Goal: Obtain resource: Download file/media

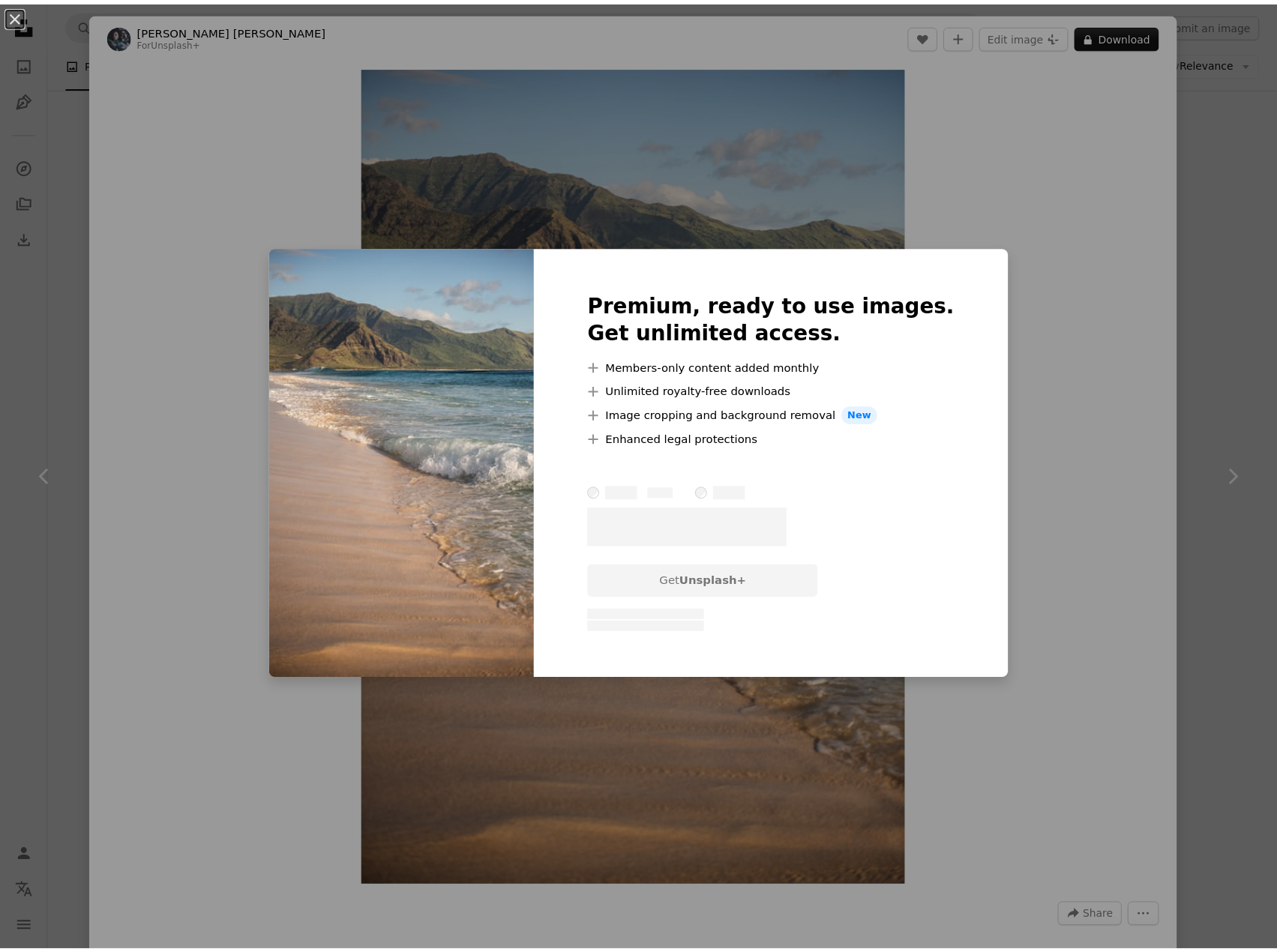
scroll to position [0, 405]
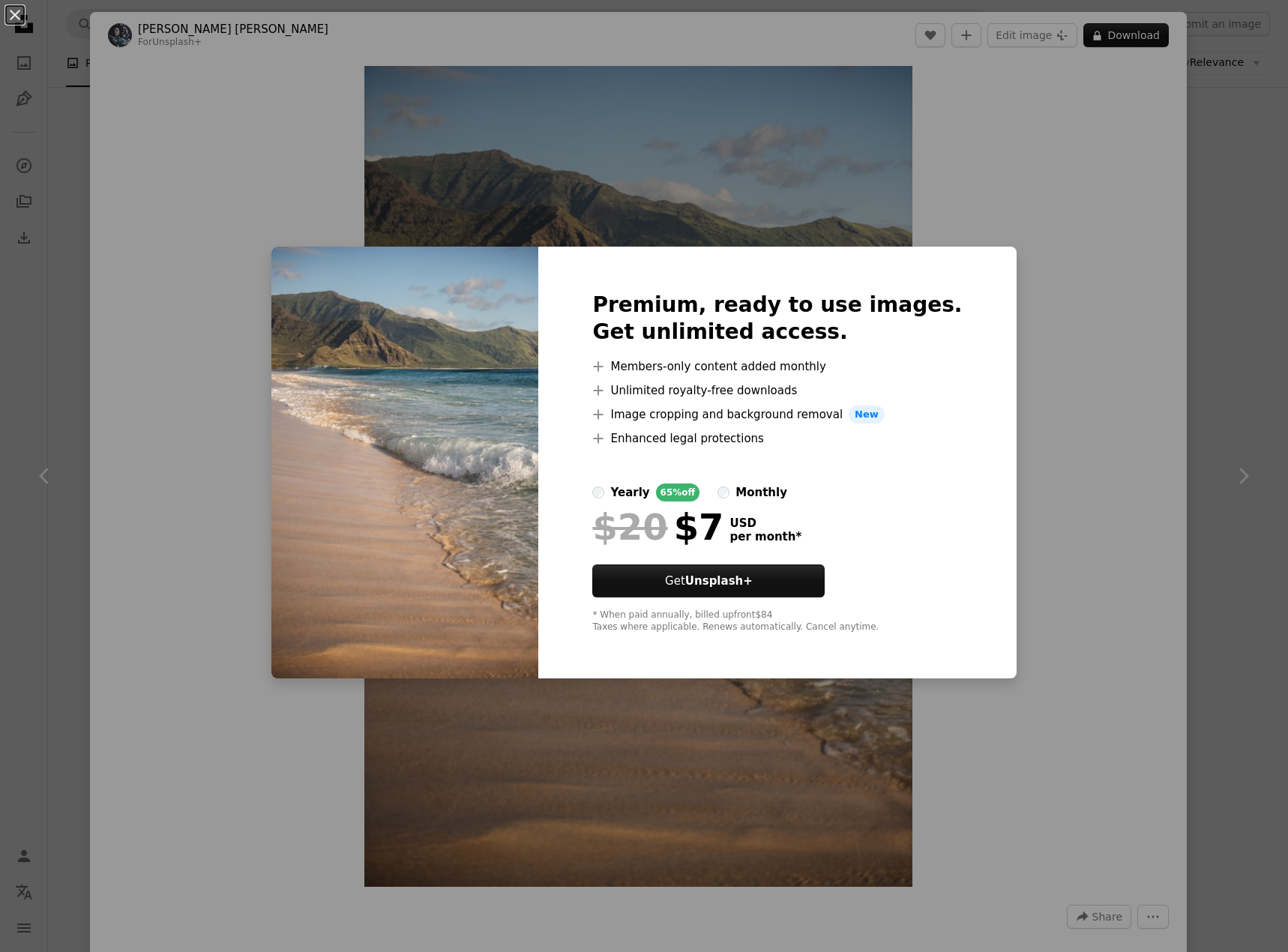
click at [1066, 514] on div "An X shape Premium, ready to use images. Get unlimited access. A plus sign Memb…" at bounding box center [644, 476] width 1288 height 952
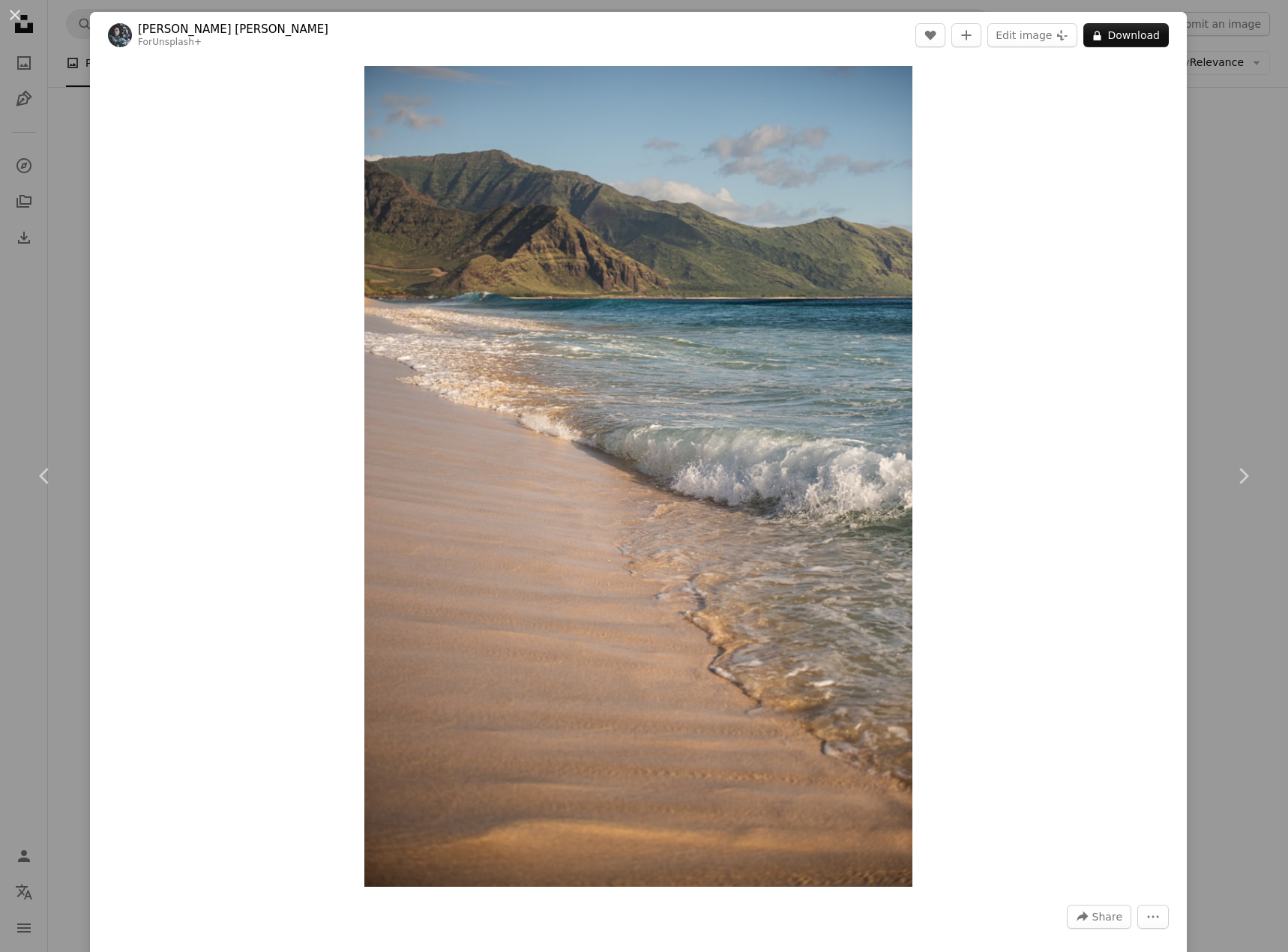
drag, startPoint x: 11, startPoint y: 19, endPoint x: 9, endPoint y: 2, distance: 17.1
click at [11, 19] on button "An X shape" at bounding box center [15, 15] width 18 height 18
